Goal: Task Accomplishment & Management: Manage account settings

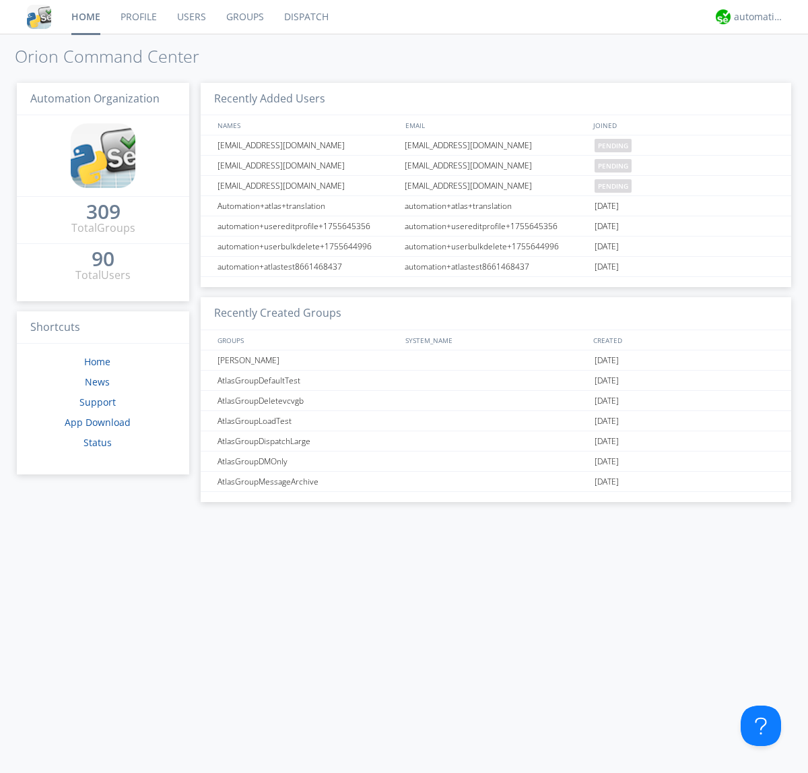
click at [191, 17] on link "Users" at bounding box center [191, 17] width 49 height 34
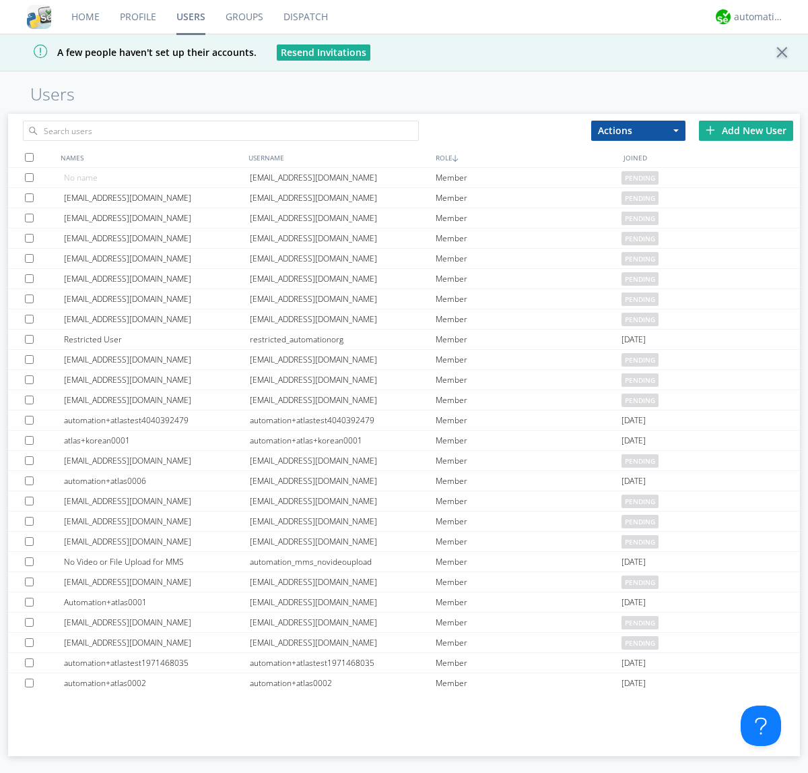
click at [746, 130] on div "Add New User" at bounding box center [746, 131] width 94 height 20
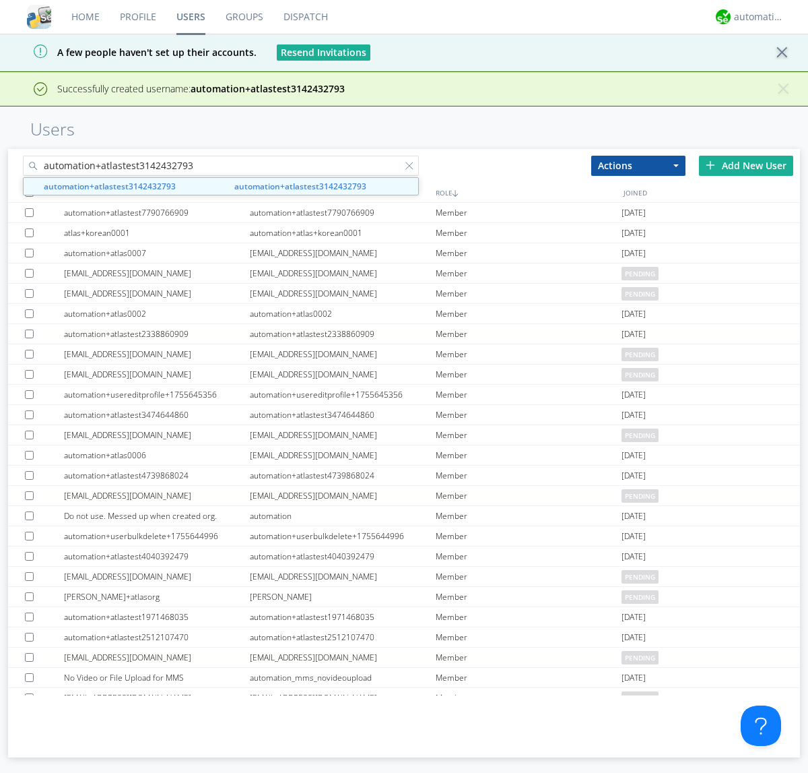
type input "automation+atlastest3142432793"
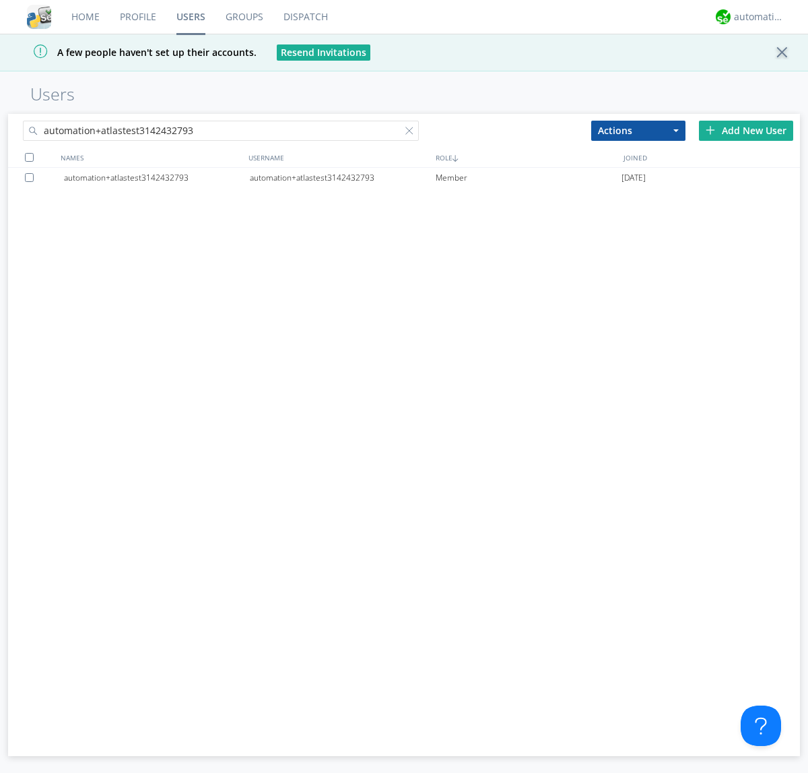
click at [32, 177] on div at bounding box center [31, 177] width 13 height 9
click at [639, 130] on button "Actions" at bounding box center [639, 131] width 94 height 20
click at [0, 0] on link "Edit Settings" at bounding box center [0, 0] width 0 height 0
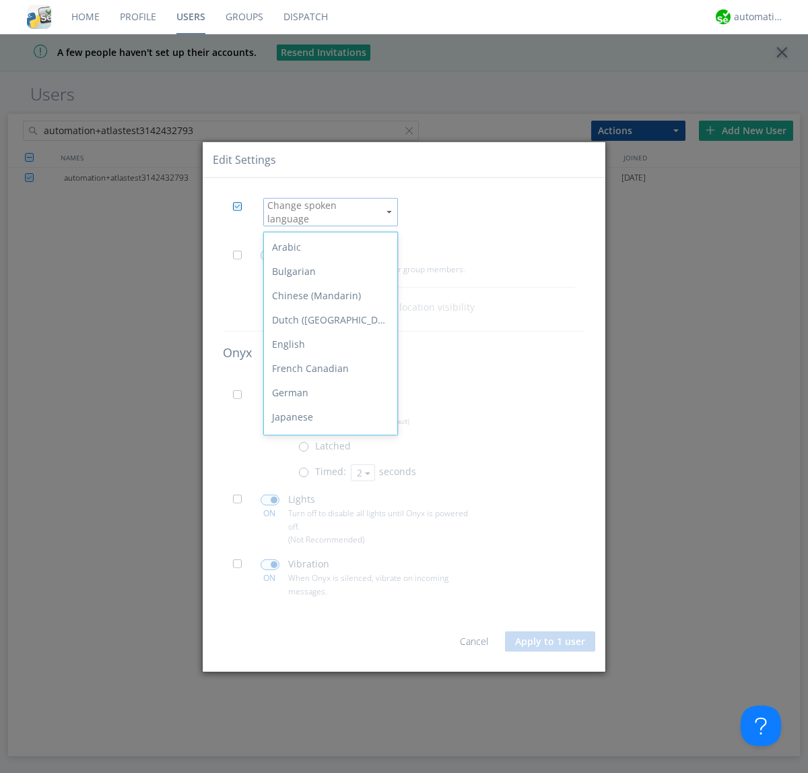
click at [327, 575] on div "Spanish" at bounding box center [330, 587] width 133 height 24
click at [551, 636] on button "Apply to 1 user" at bounding box center [550, 641] width 90 height 20
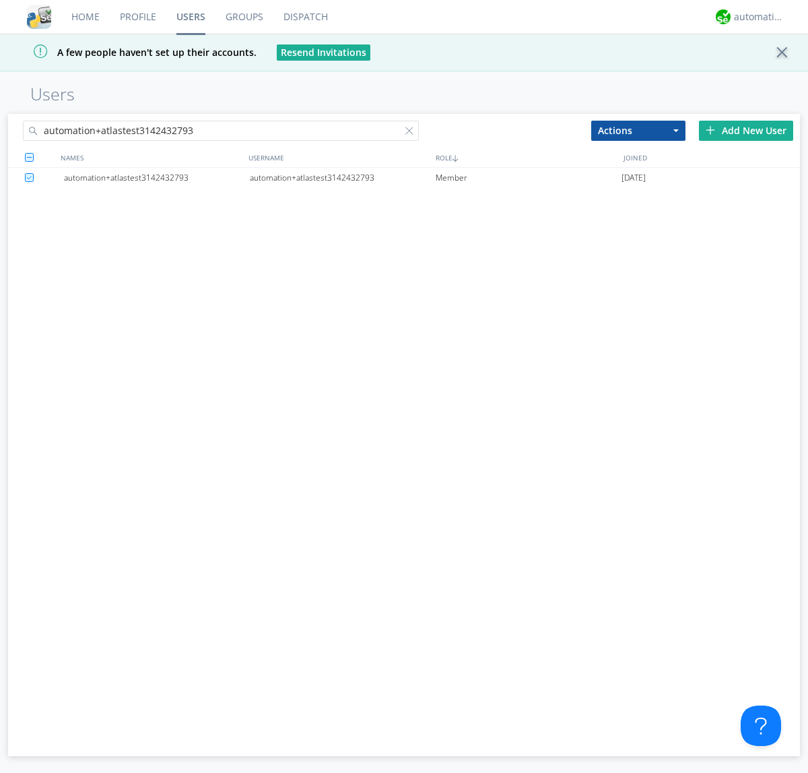
click at [412, 133] on div at bounding box center [412, 133] width 13 height 13
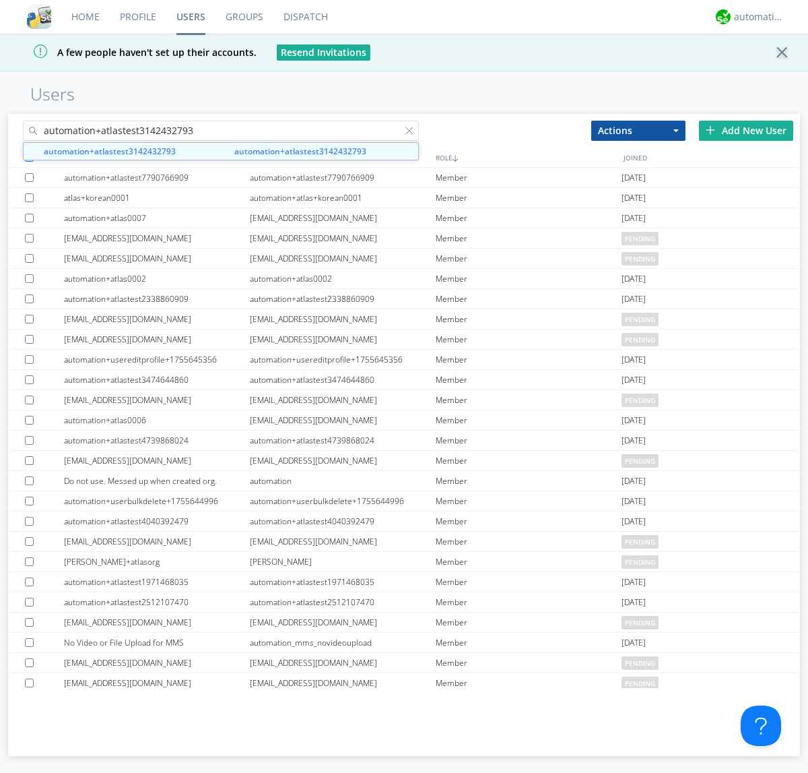
type input "automation+atlastest3142432793"
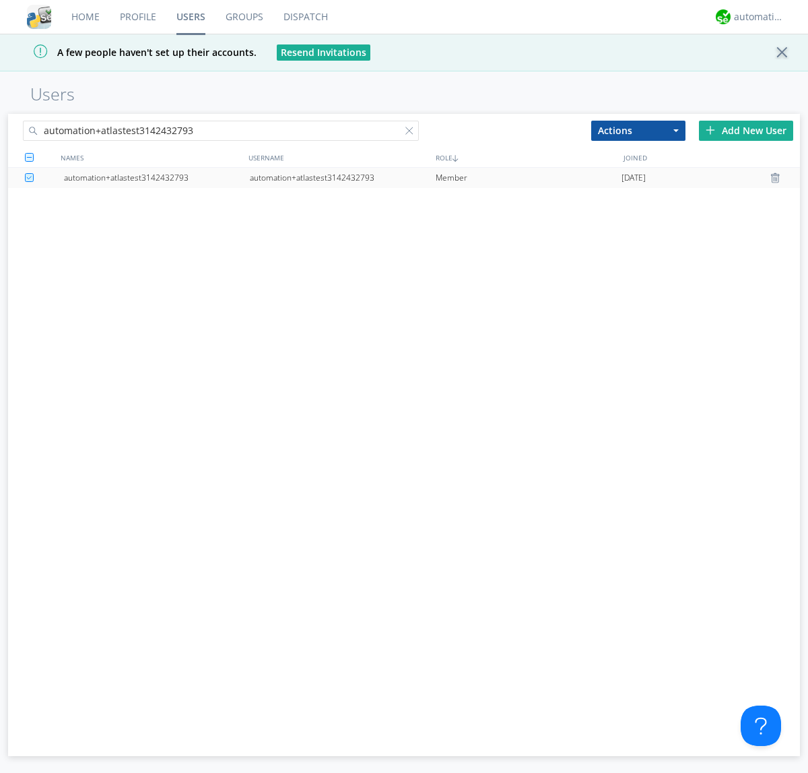
click at [342, 177] on div "automation+atlastest3142432793" at bounding box center [343, 178] width 186 height 20
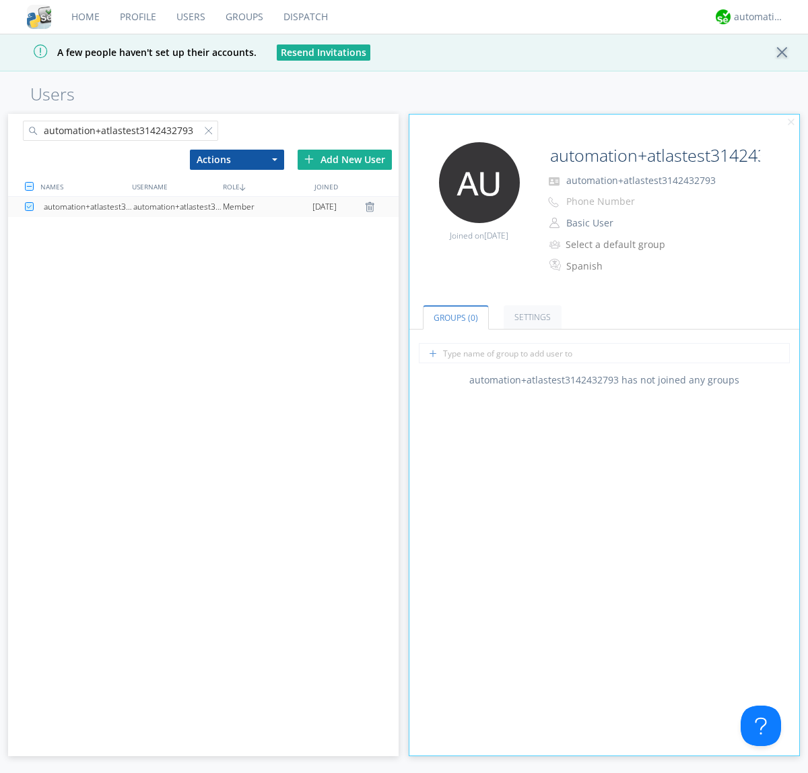
click at [531, 317] on link "Settings" at bounding box center [533, 317] width 58 height 24
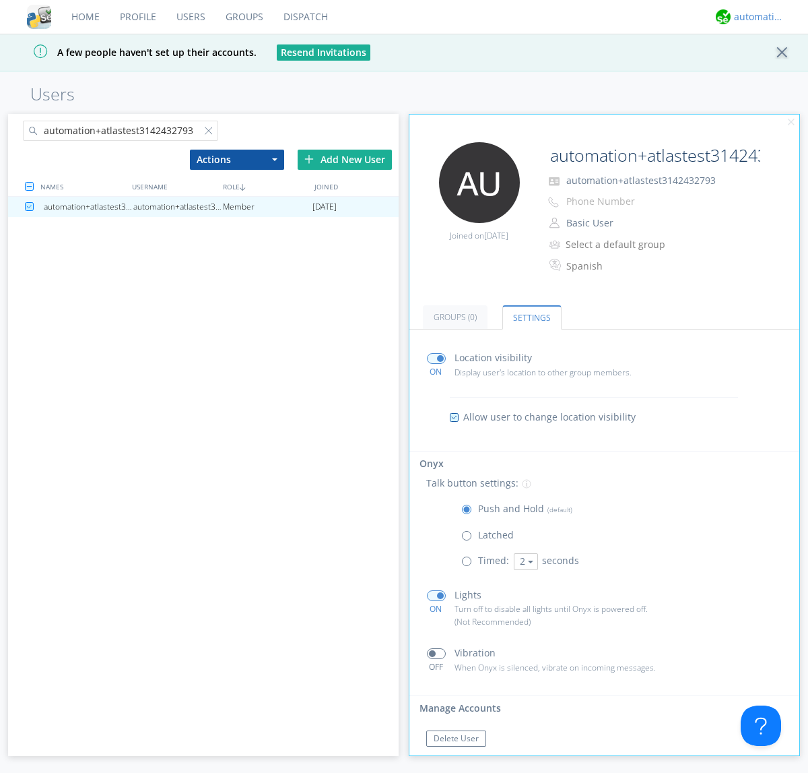
click at [756, 17] on div "automation+atlas" at bounding box center [759, 16] width 51 height 13
